Goal: Task Accomplishment & Management: Complete application form

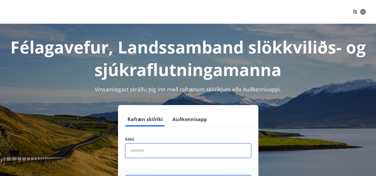
click at [162, 155] on input "phone" at bounding box center [188, 151] width 126 height 15
type input "********"
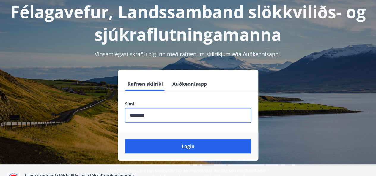
scroll to position [40, 0]
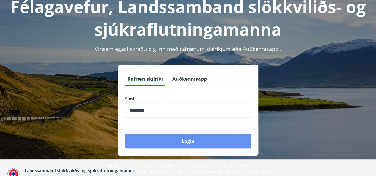
click at [175, 142] on button "Login" at bounding box center [188, 142] width 126 height 14
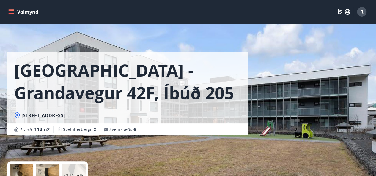
click at [10, 13] on icon "menu" at bounding box center [11, 12] width 6 height 6
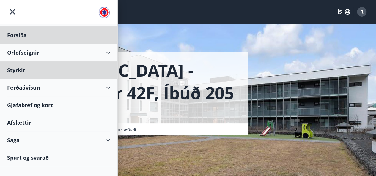
click at [38, 71] on div "Styrkir" at bounding box center [58, 71] width 103 height 18
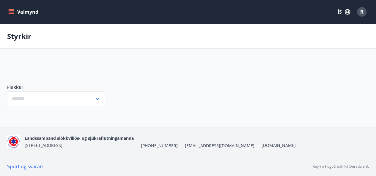
scroll to position [1, 0]
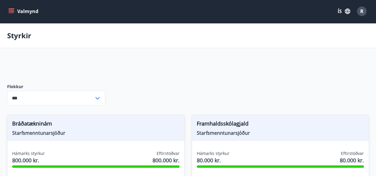
type input "***"
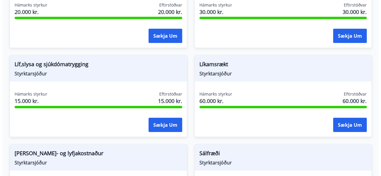
scroll to position [684, 0]
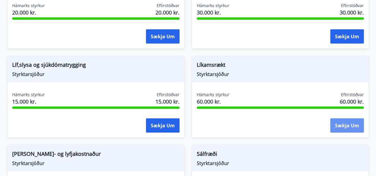
click at [347, 122] on button "Sækja um" at bounding box center [348, 126] width 34 height 14
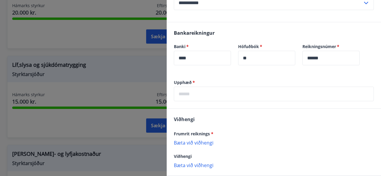
scroll to position [170, 0]
click at [218, 94] on input "text" at bounding box center [274, 94] width 200 height 15
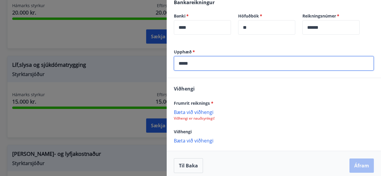
scroll to position [204, 0]
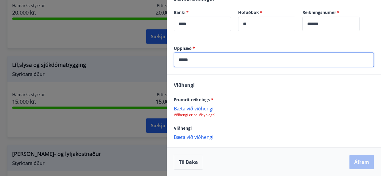
type input "*****"
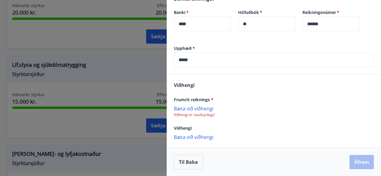
click at [192, 108] on p "Bæta við viðhengi" at bounding box center [274, 109] width 200 height 6
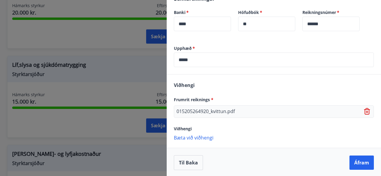
click at [192, 139] on p "Bæta við viðhengi" at bounding box center [274, 138] width 200 height 6
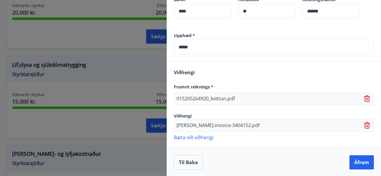
scroll to position [217, 0]
click at [357, 162] on button "Áfram" at bounding box center [361, 163] width 24 height 14
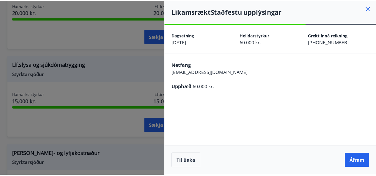
scroll to position [0, 0]
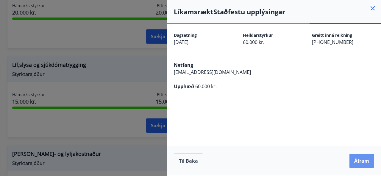
click at [357, 162] on button "Áfram" at bounding box center [361, 161] width 24 height 14
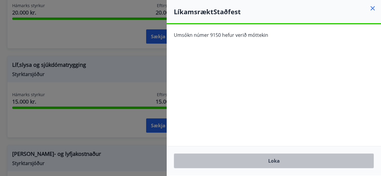
click at [275, 163] on button "Loka" at bounding box center [274, 161] width 200 height 15
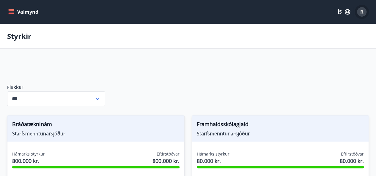
click at [362, 14] on span "R" at bounding box center [362, 12] width 3 height 7
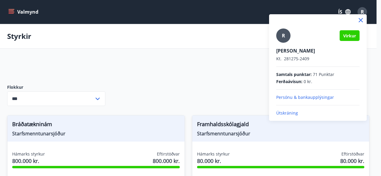
click at [286, 112] on p "Útskráning" at bounding box center [317, 113] width 83 height 6
